Goal: Information Seeking & Learning: Learn about a topic

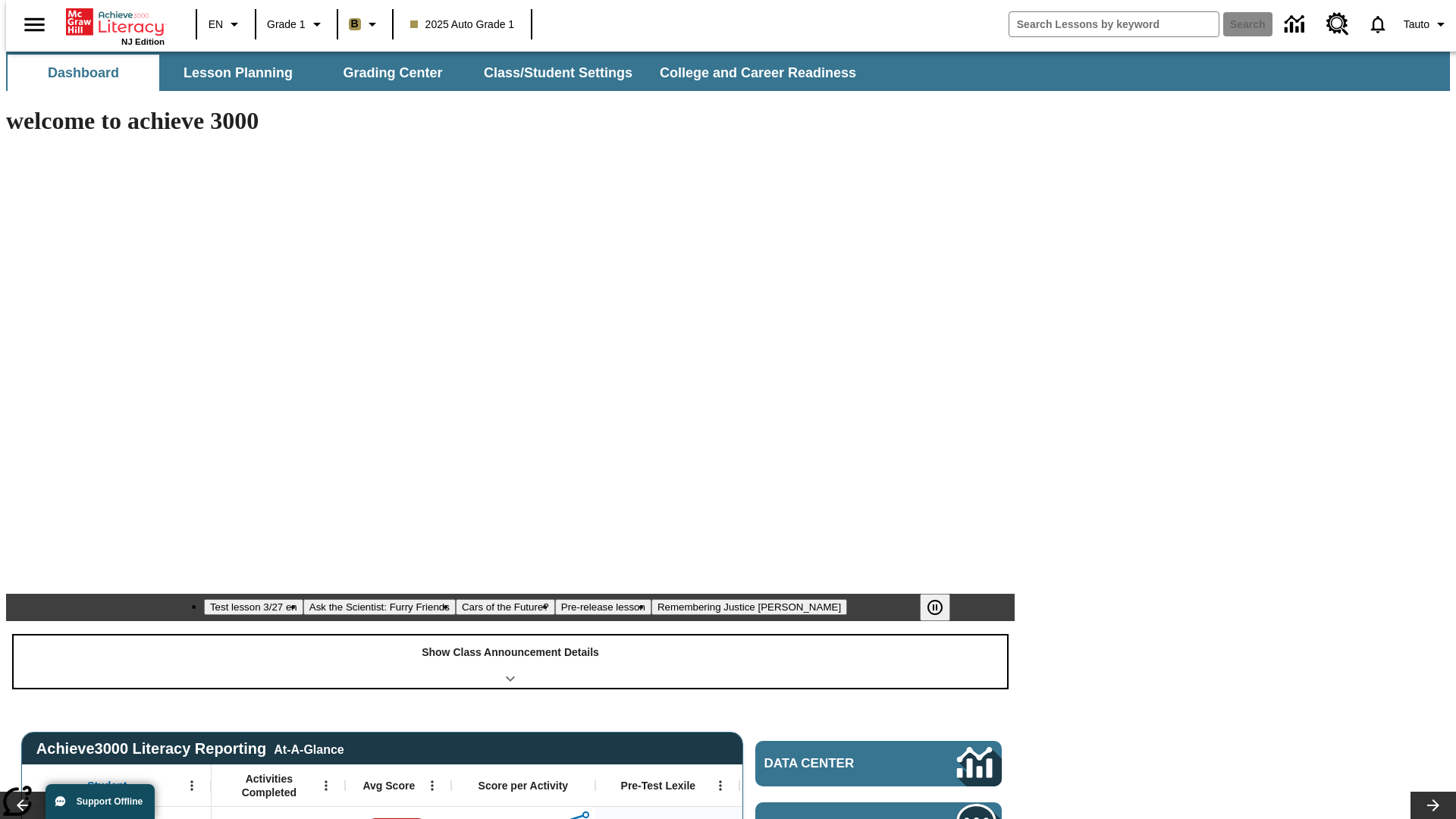
click at [510, 636] on div "Show Class Announcement Details" at bounding box center [510, 662] width 993 height 52
